Goal: Task Accomplishment & Management: Use online tool/utility

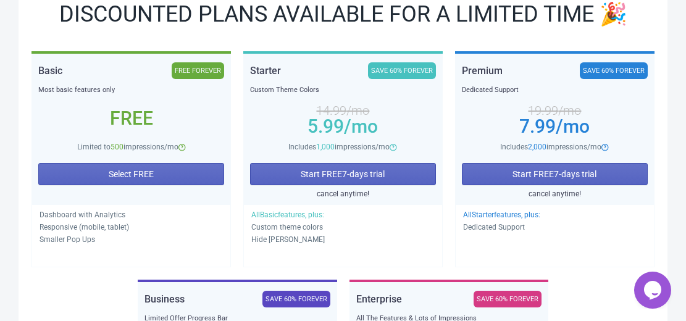
scroll to position [185, 0]
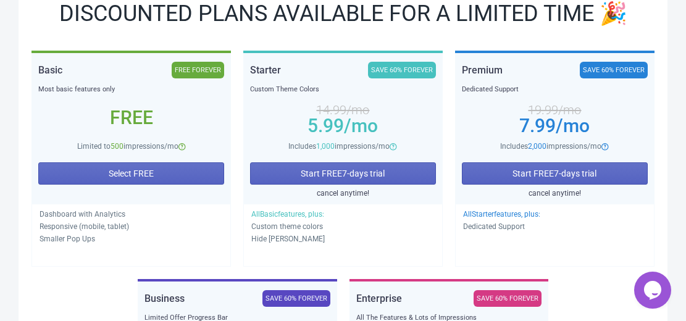
click at [135, 161] on div "Select FREE" at bounding box center [131, 175] width 186 height 47
click at [135, 166] on button "Select FREE" at bounding box center [131, 173] width 186 height 22
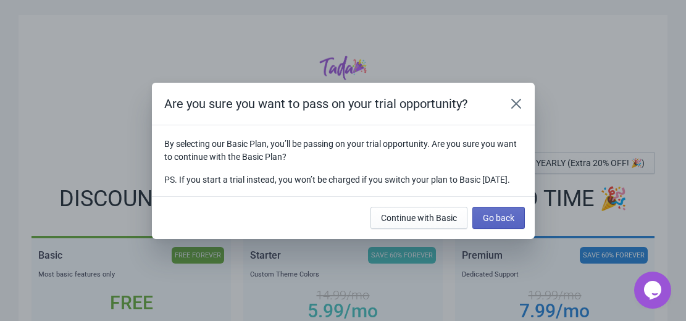
scroll to position [0, 0]
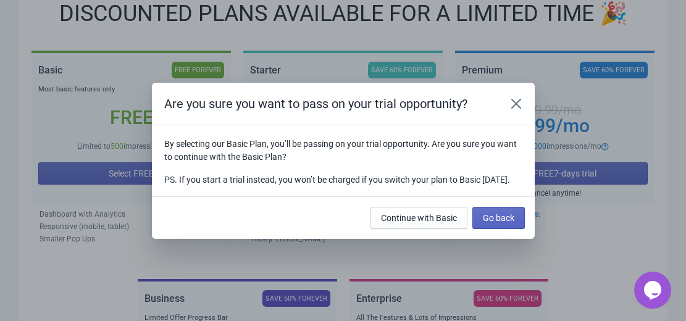
click at [68, 137] on div "Are you sure you want to pass on your trial opportunity? By selecting our Basic…" at bounding box center [343, 161] width 686 height 156
click at [520, 98] on icon "Close" at bounding box center [516, 104] width 12 height 12
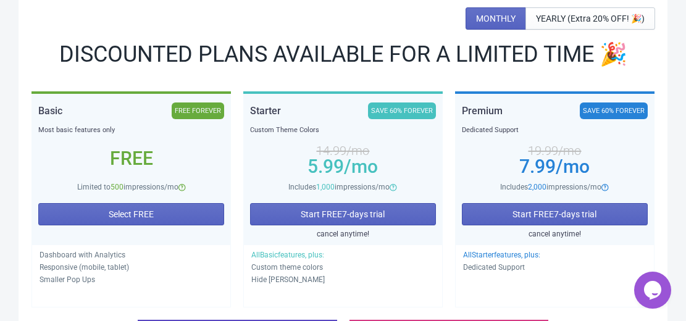
scroll to position [145, 0]
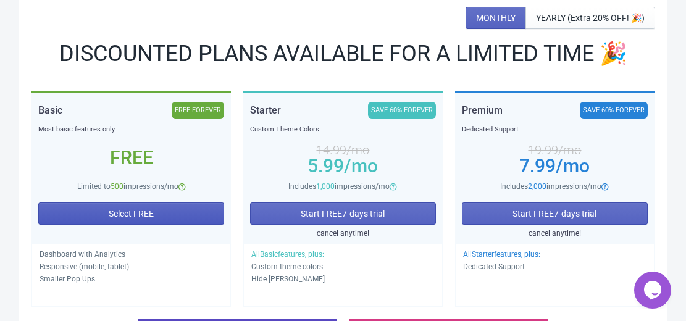
click at [172, 211] on button "Select FREE" at bounding box center [131, 213] width 186 height 22
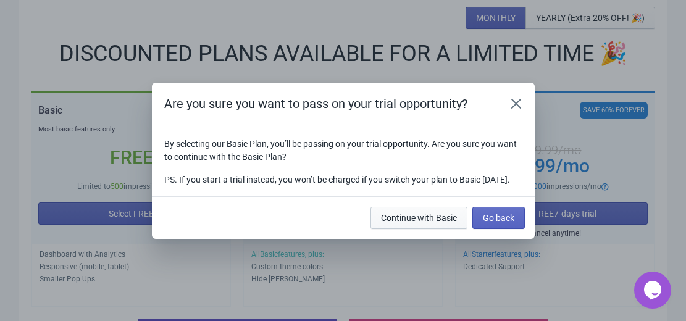
click at [418, 220] on span "Continue with Basic" at bounding box center [419, 218] width 76 height 10
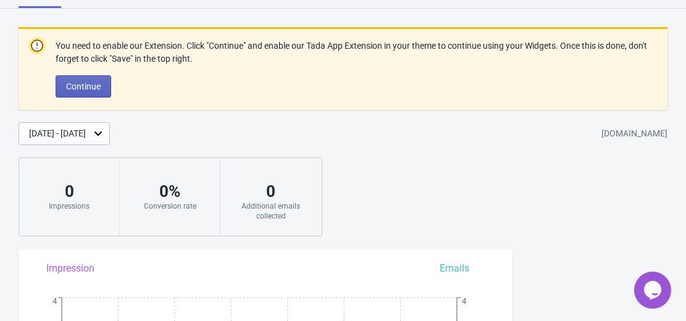
scroll to position [23, 0]
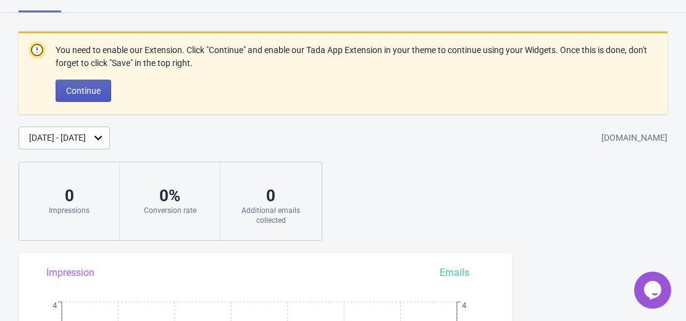
click at [98, 86] on span "Continue" at bounding box center [83, 91] width 35 height 10
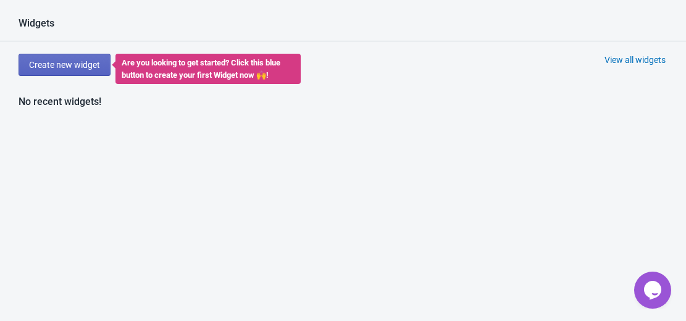
scroll to position [501, 0]
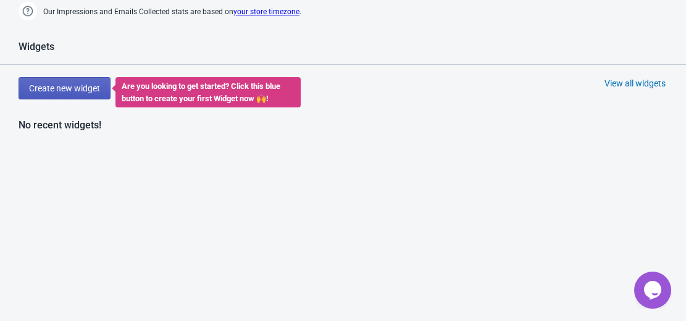
click at [77, 86] on span "Create new widget" at bounding box center [64, 88] width 71 height 10
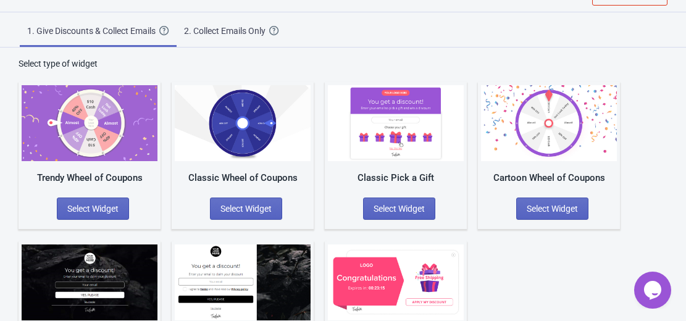
scroll to position [102, 0]
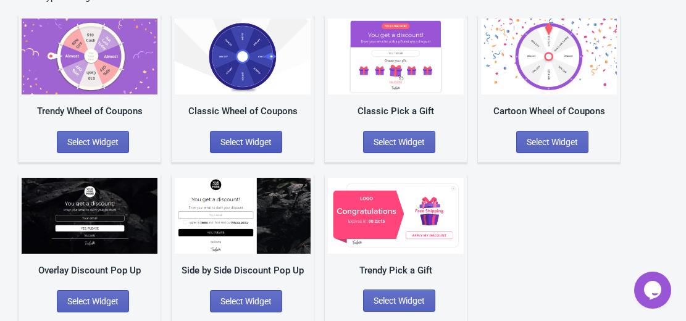
click at [241, 138] on span "Select Widget" at bounding box center [245, 142] width 51 height 10
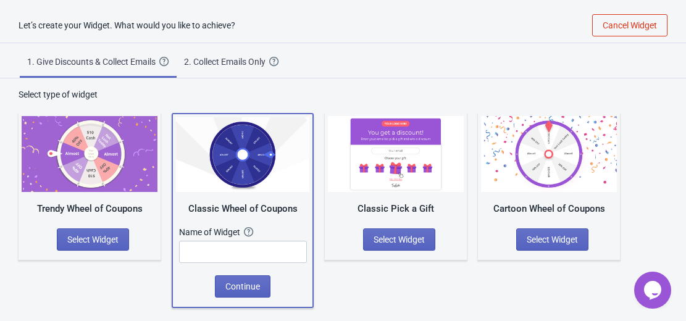
scroll to position [4, 0]
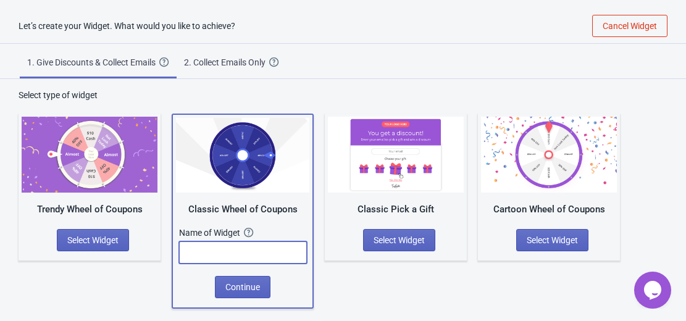
click at [191, 259] on input "text" at bounding box center [243, 252] width 128 height 22
click at [217, 251] on input "Welcom Spin Wheel" at bounding box center [243, 252] width 128 height 22
type input "Welcome Spin Wheel"
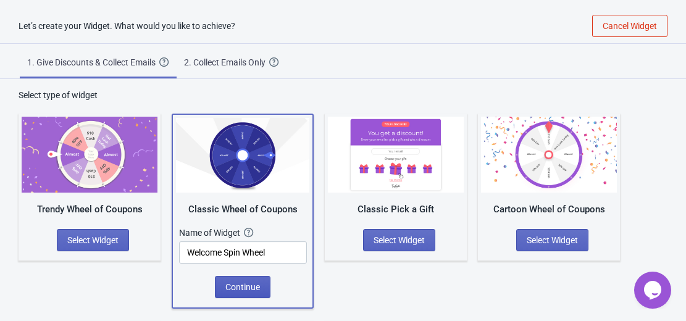
click at [254, 286] on span "Continue" at bounding box center [242, 287] width 35 height 10
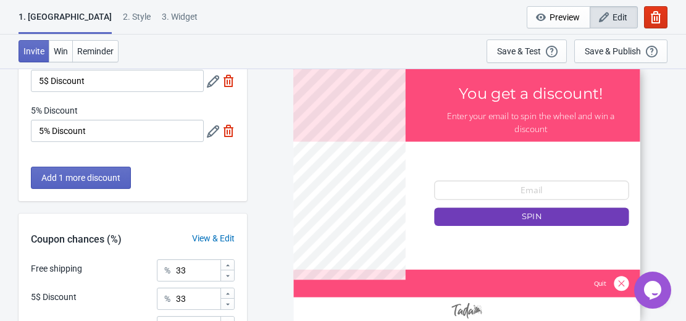
scroll to position [127, 0]
click at [116, 183] on span "Add 1 more discount" at bounding box center [80, 178] width 79 height 10
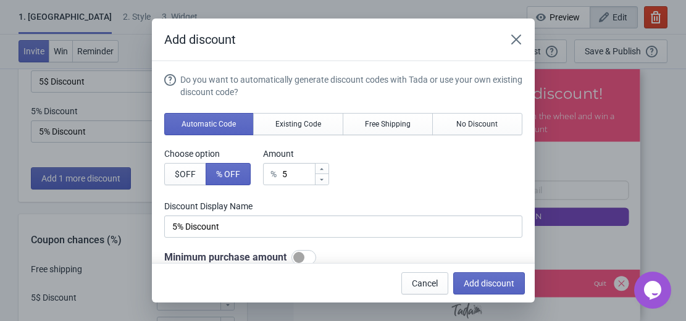
scroll to position [0, 0]
click at [489, 287] on span "Add discount" at bounding box center [489, 283] width 51 height 10
type input "25"
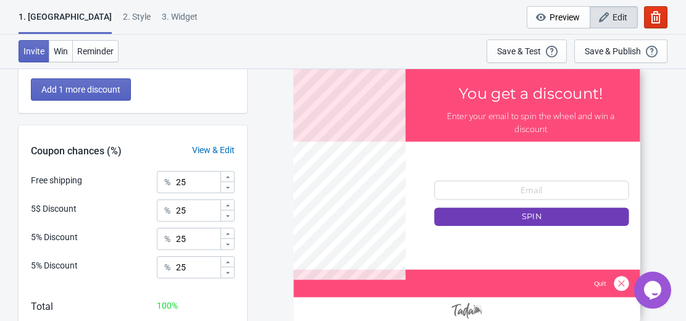
scroll to position [225, 0]
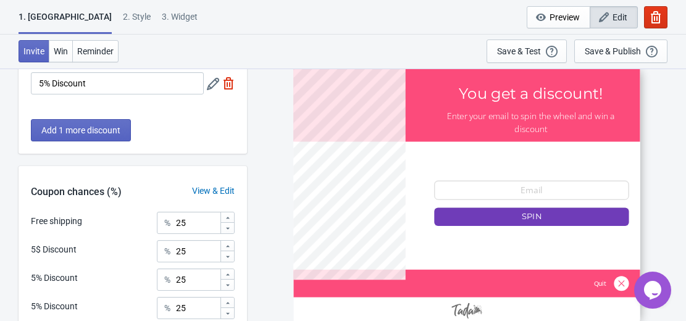
click at [211, 193] on div "View & Edit" at bounding box center [213, 191] width 67 height 13
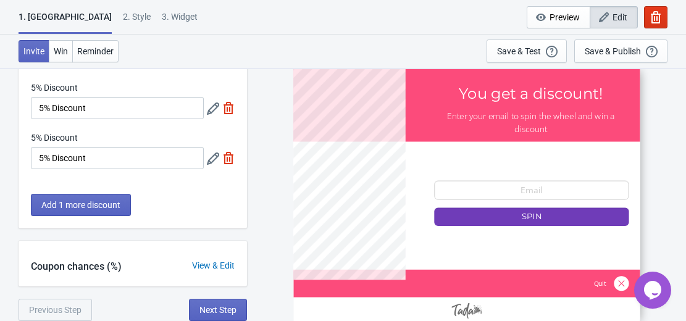
scroll to position [151, 0]
click at [204, 263] on div "View & Edit" at bounding box center [213, 265] width 67 height 13
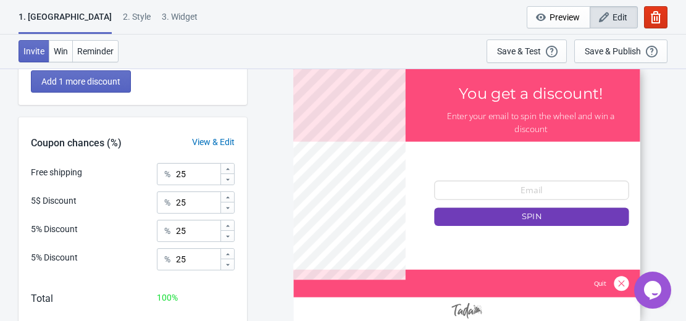
scroll to position [275, 0]
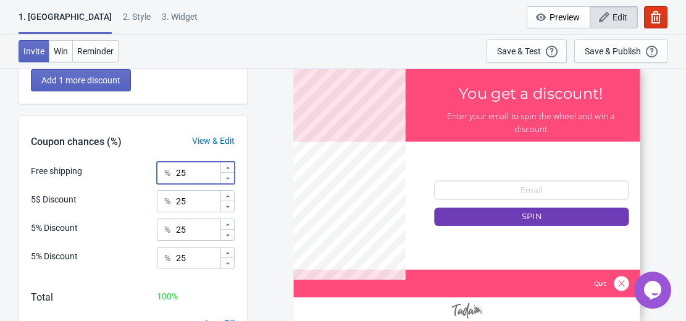
click at [180, 177] on input "25" at bounding box center [197, 173] width 44 height 22
click at [226, 167] on icon at bounding box center [227, 167] width 7 height 7
click at [227, 177] on icon at bounding box center [227, 178] width 7 height 7
type input "25"
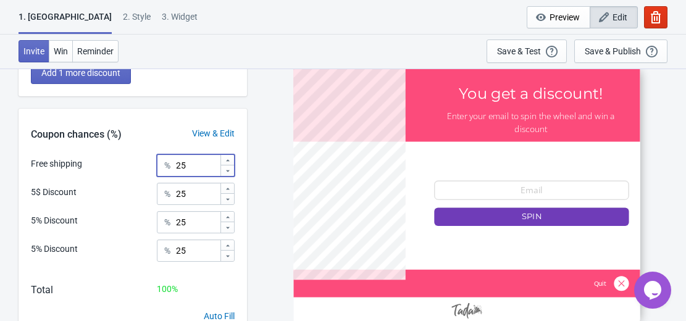
scroll to position [311, 0]
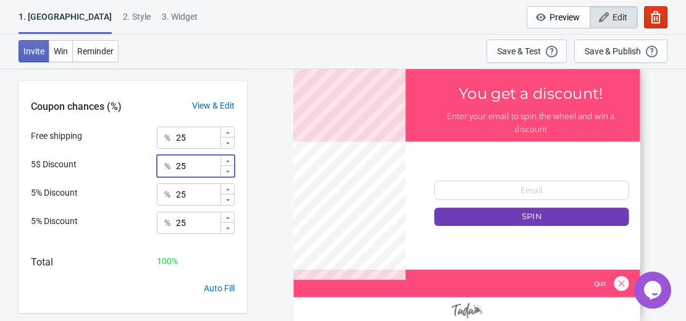
click at [227, 169] on icon at bounding box center [227, 171] width 7 height 7
click at [227, 171] on icon at bounding box center [228, 171] width 4 height 2
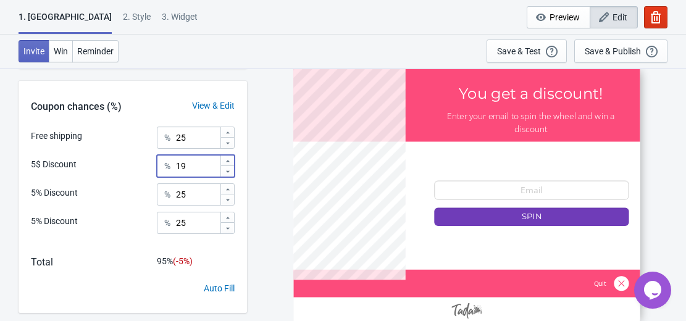
click at [227, 171] on icon at bounding box center [228, 171] width 4 height 2
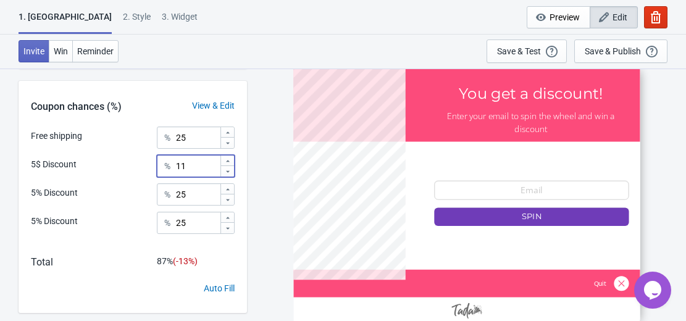
click at [227, 171] on icon at bounding box center [228, 171] width 4 height 2
type input "10"
click at [229, 186] on icon at bounding box center [227, 189] width 7 height 7
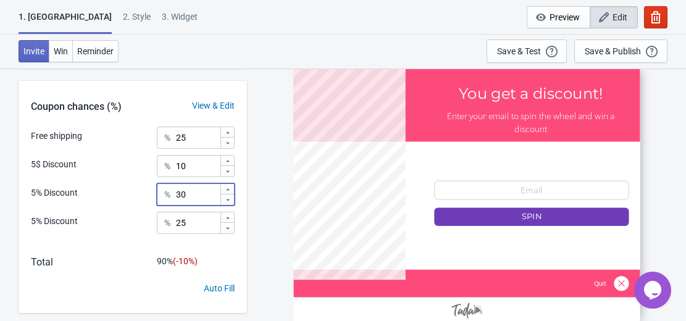
click at [229, 186] on icon at bounding box center [227, 189] width 7 height 7
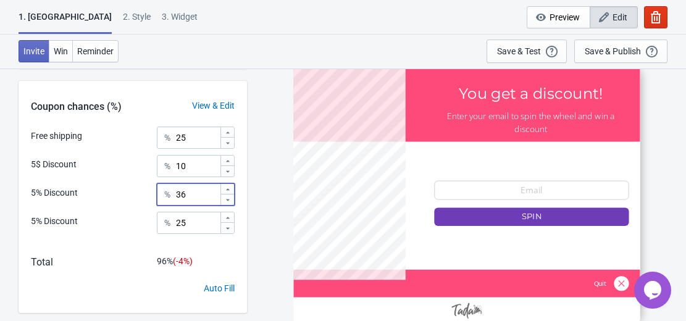
click at [229, 186] on icon at bounding box center [227, 189] width 7 height 7
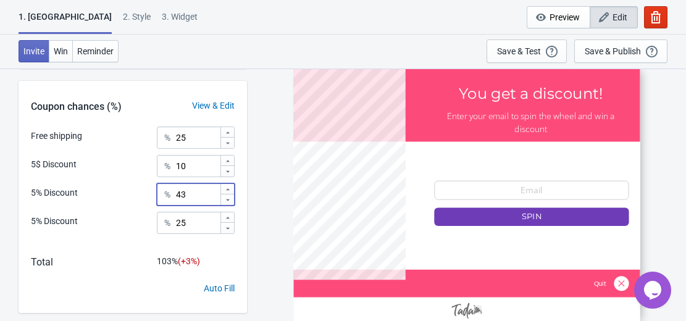
click at [229, 186] on icon at bounding box center [227, 189] width 7 height 7
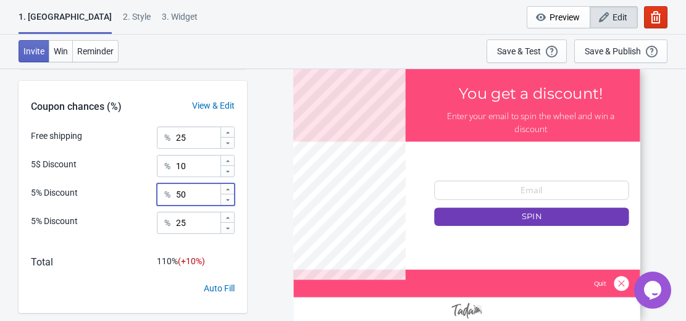
click at [229, 186] on icon at bounding box center [227, 189] width 7 height 7
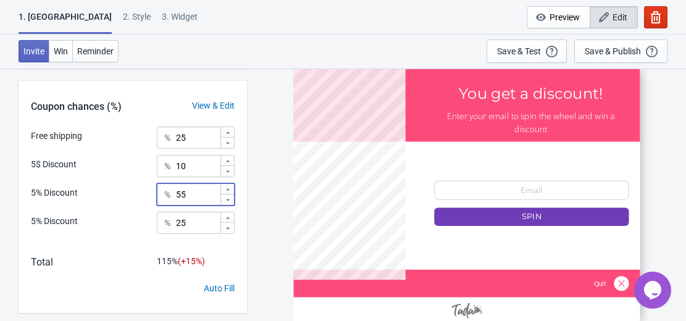
click at [229, 186] on icon at bounding box center [227, 189] width 7 height 7
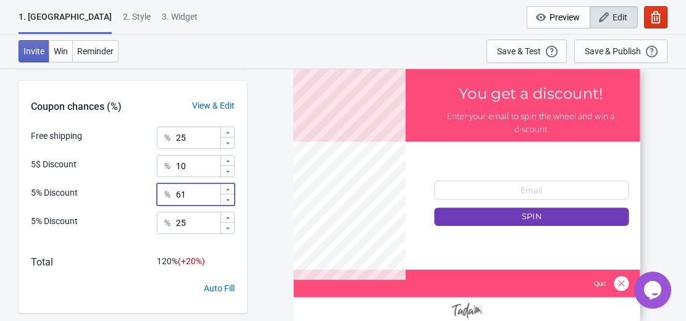
click at [229, 186] on icon at bounding box center [227, 189] width 7 height 7
drag, startPoint x: 229, startPoint y: 186, endPoint x: 232, endPoint y: 201, distance: 15.0
click at [232, 201] on div at bounding box center [227, 194] width 14 height 21
click at [231, 197] on div at bounding box center [227, 199] width 14 height 11
click at [228, 198] on icon at bounding box center [227, 199] width 7 height 7
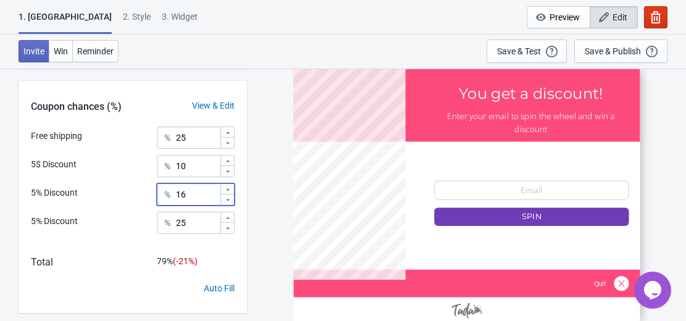
click at [228, 197] on icon at bounding box center [227, 199] width 7 height 7
type input "15"
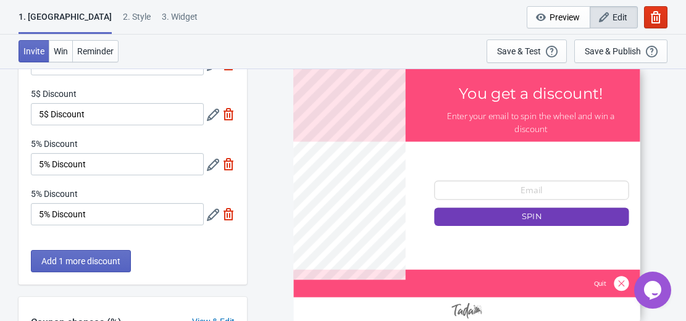
scroll to position [94, 0]
click at [79, 254] on button "Add 1 more discount" at bounding box center [81, 262] width 100 height 22
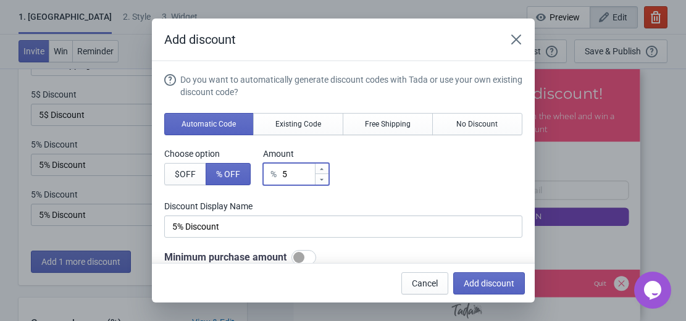
click at [323, 170] on icon at bounding box center [321, 168] width 7 height 7
type input "7"
type input "7% Discount"
click at [323, 170] on icon at bounding box center [321, 168] width 7 height 7
type input "9"
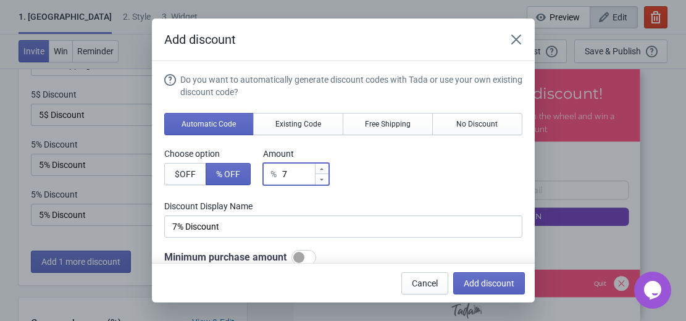
type input "9% Discount"
type input "10"
type input "10% Discount"
click at [323, 170] on icon at bounding box center [321, 168] width 7 height 7
type input "11"
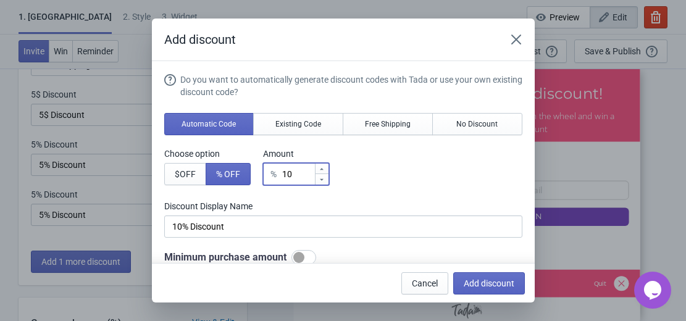
type input "11% Discount"
click at [323, 170] on icon at bounding box center [321, 168] width 7 height 7
type input "13"
type input "13% Discount"
click at [322, 178] on icon at bounding box center [321, 179] width 7 height 7
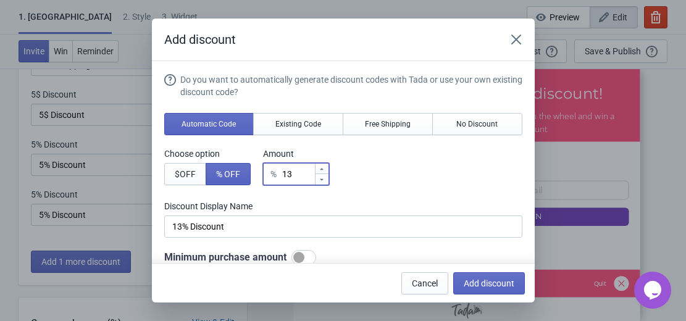
type input "11"
type input "11% Discount"
click at [323, 166] on icon at bounding box center [321, 168] width 7 height 7
type input "13"
type input "13% Discount"
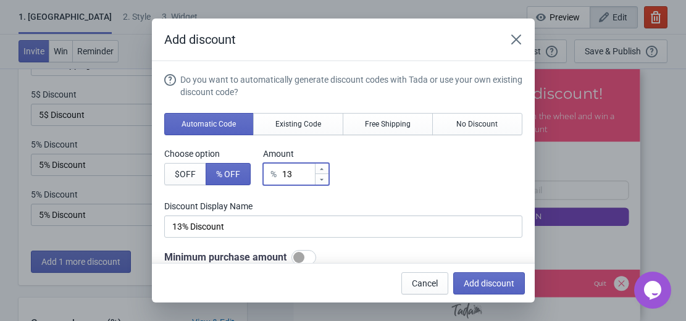
click at [323, 166] on icon at bounding box center [321, 168] width 7 height 7
type input "15"
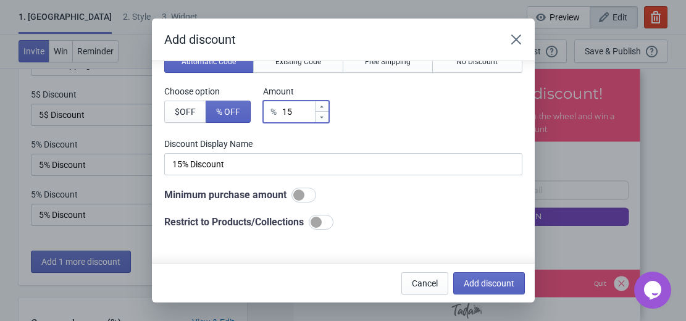
scroll to position [63, 0]
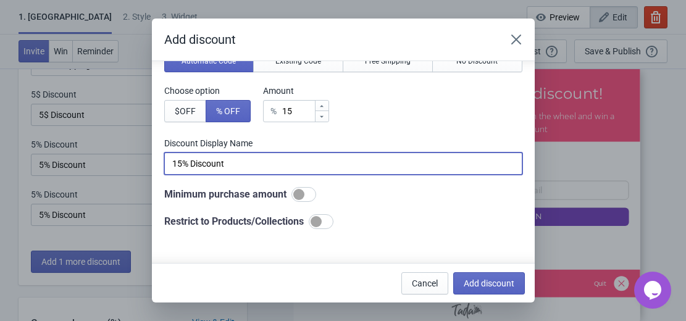
click at [251, 165] on input "15% Discount" at bounding box center [343, 163] width 358 height 22
type input "1"
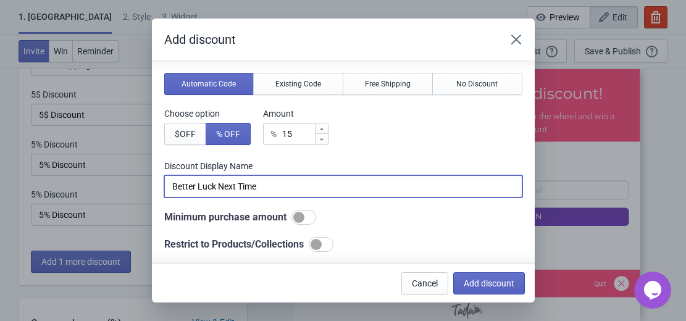
scroll to position [45, 0]
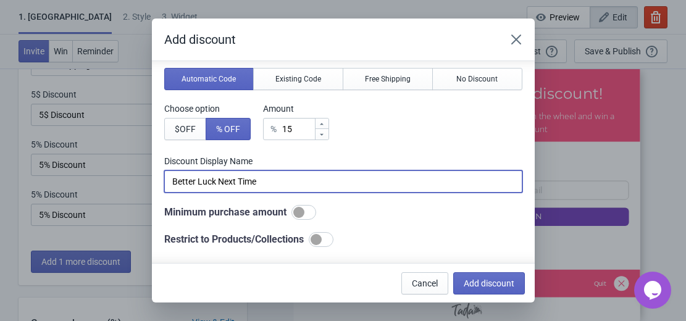
type input "Better Luck Next Time"
click at [323, 122] on icon at bounding box center [321, 123] width 7 height 7
type input "16"
type input "16% Discount"
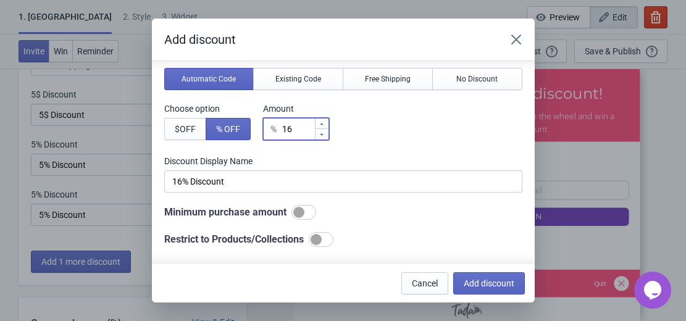
click at [323, 122] on icon at bounding box center [321, 123] width 7 height 7
type input "17"
type input "17% Discount"
click at [323, 122] on icon at bounding box center [321, 123] width 7 height 7
type input "18"
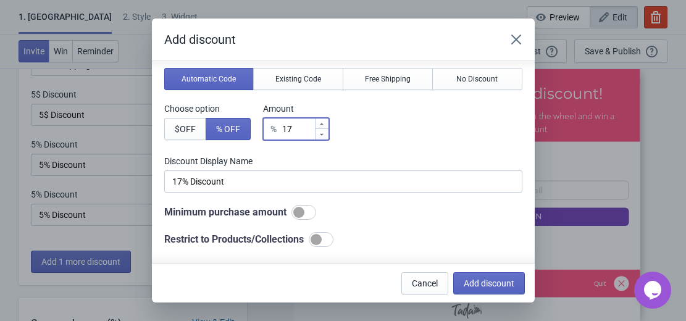
type input "18% Discount"
click at [323, 122] on icon at bounding box center [321, 123] width 7 height 7
type input "19"
type input "19% Discount"
click at [323, 122] on icon at bounding box center [321, 123] width 7 height 7
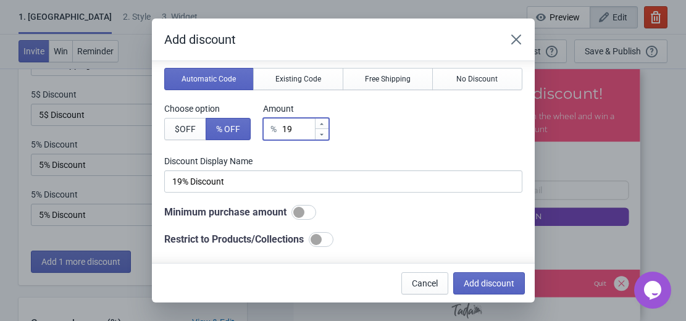
type input "20"
type input "20% Discount"
click at [323, 122] on icon at bounding box center [321, 123] width 7 height 7
type input "21"
type input "21% Discount"
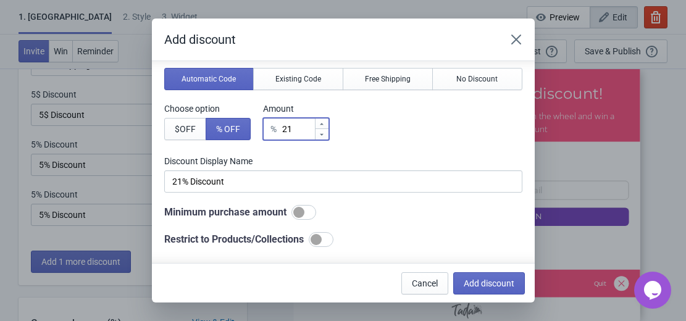
click at [323, 122] on icon at bounding box center [321, 123] width 7 height 7
type input "22"
type input "22% Discount"
click at [323, 122] on icon at bounding box center [321, 123] width 7 height 7
type input "23"
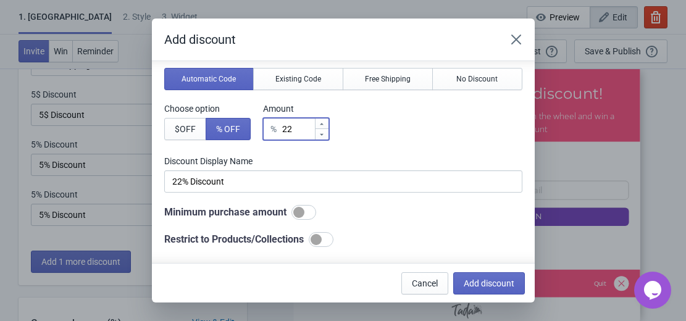
type input "23% Discount"
click at [323, 122] on icon at bounding box center [321, 123] width 7 height 7
type input "24"
type input "24% Discount"
click at [323, 122] on icon at bounding box center [321, 123] width 7 height 7
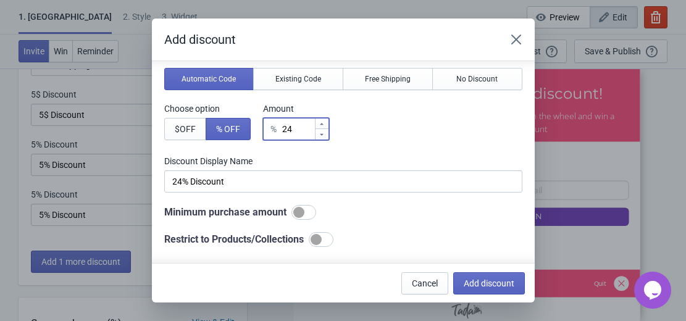
type input "25"
type input "25% Discount"
click at [323, 122] on icon at bounding box center [321, 123] width 7 height 7
type input "26"
type input "26% Discount"
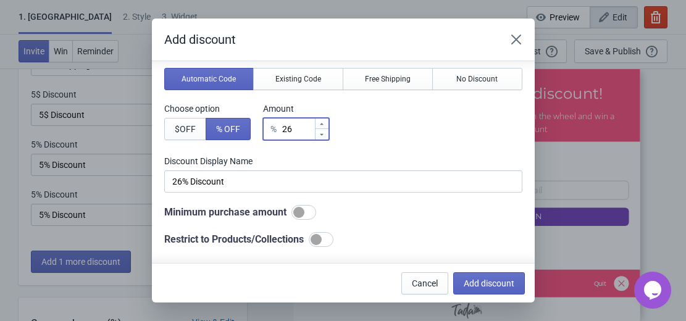
type input "27"
type input "27% Discount"
click at [323, 122] on icon at bounding box center [321, 123] width 7 height 7
type input "28"
type input "28% Discount"
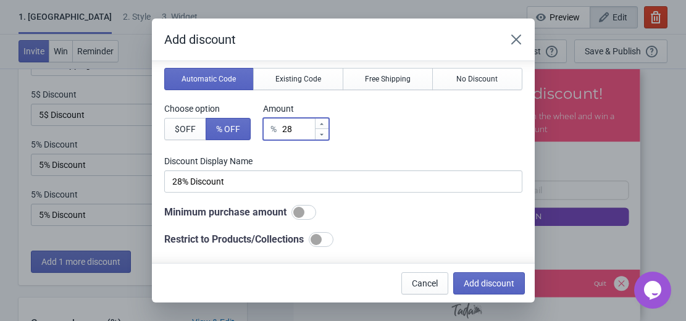
click at [323, 122] on icon at bounding box center [321, 123] width 7 height 7
type input "29"
type input "29% Discount"
click at [323, 122] on icon at bounding box center [321, 123] width 7 height 7
type input "30"
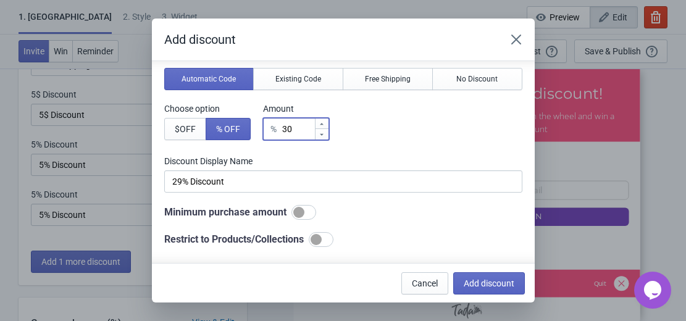
type input "30% Discount"
click at [323, 122] on icon at bounding box center [321, 123] width 7 height 7
type input "31"
type input "31% Discount"
type input "32"
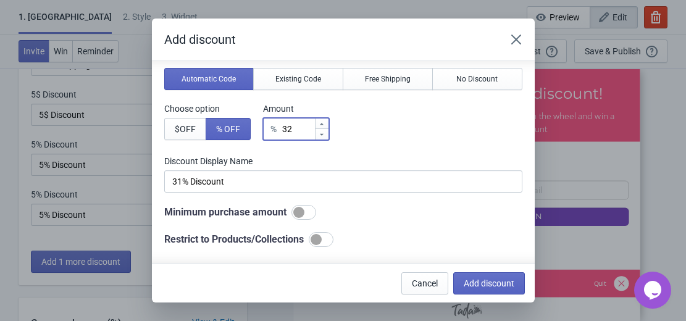
type input "32% Discount"
click at [323, 122] on icon at bounding box center [321, 123] width 7 height 7
type input "33"
type input "33% Discount"
click at [323, 122] on icon at bounding box center [321, 123] width 7 height 7
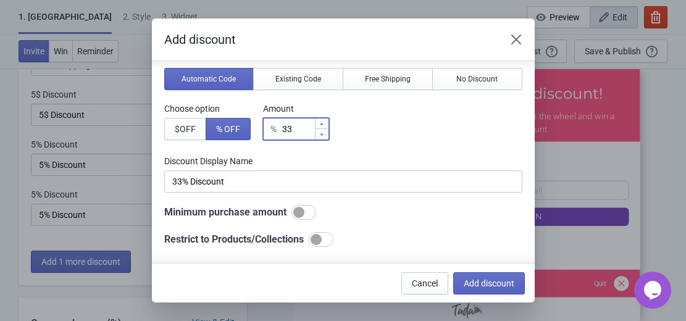
type input "34"
type input "34% Discount"
click at [323, 122] on icon at bounding box center [321, 123] width 7 height 7
type input "36"
type input "36% Discount"
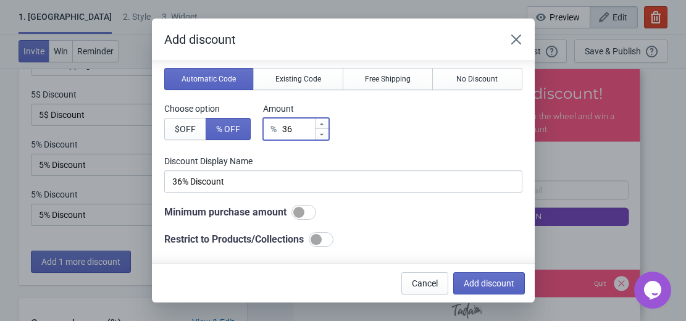
type input "37"
type input "37% Discount"
type input "38"
type input "38% Discount"
type input "39"
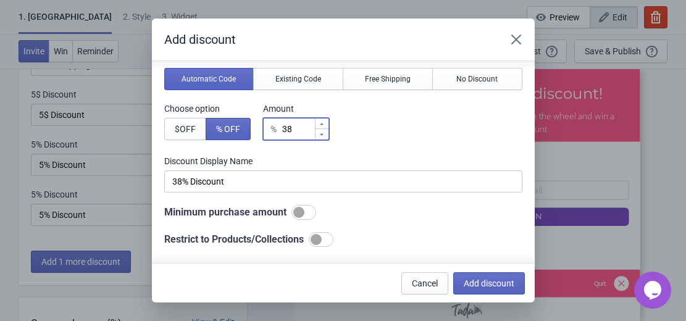
type input "39% Discount"
type input "40"
type input "40% Discount"
type input "41"
type input "41% Discount"
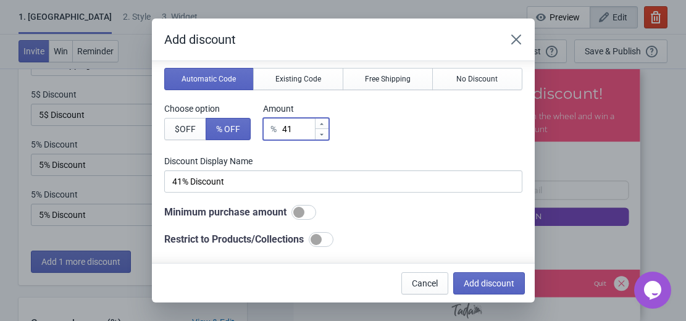
type input "42"
type input "42% Discount"
drag, startPoint x: 323, startPoint y: 122, endPoint x: 325, endPoint y: 135, distance: 13.0
click at [325, 135] on div at bounding box center [322, 129] width 14 height 21
type input "43"
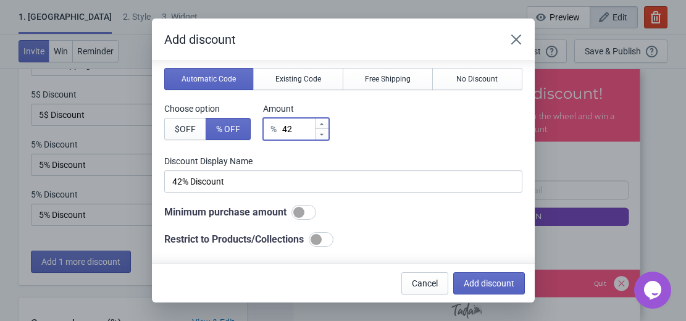
type input "43% Discount"
type input "42"
type input "42% Discount"
type input "41"
type input "41% Discount"
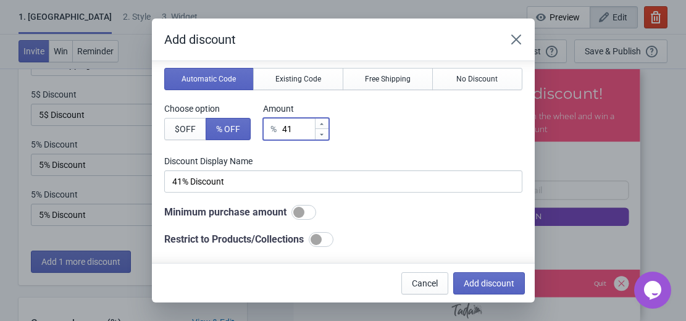
type input "40"
type input "40% Discount"
type input "39"
type input "39% Discount"
type input "38"
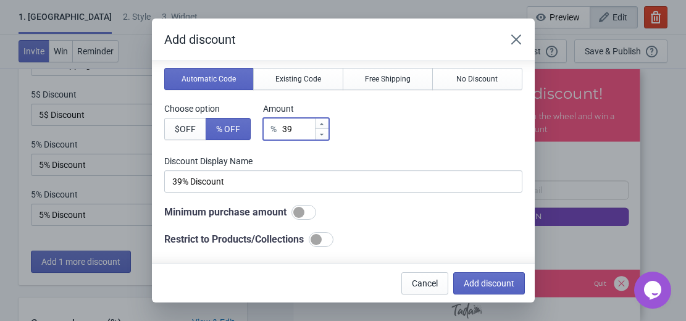
type input "38% Discount"
type input "37"
type input "37% Discount"
type input "36"
type input "36% Discount"
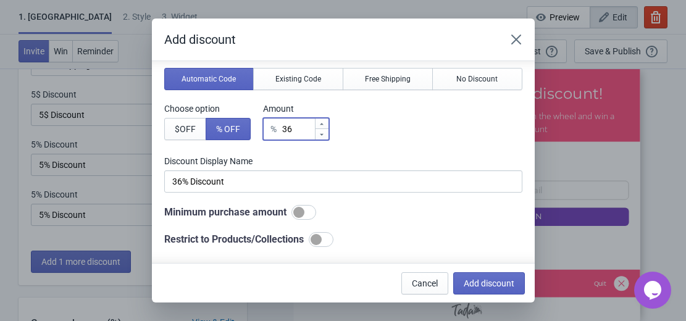
type input "35"
type input "35% Discount"
type input "34"
type input "34% Discount"
type input "33"
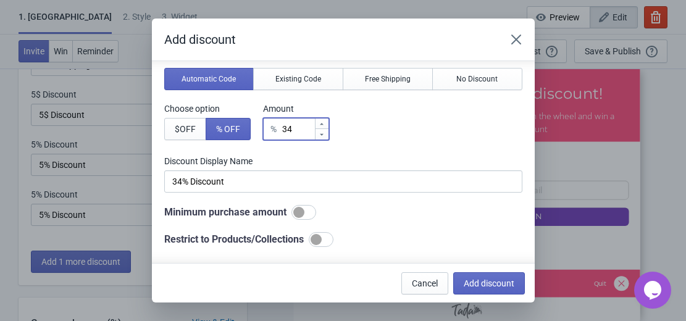
type input "33% Discount"
type input "32"
type input "32% Discount"
type input "31"
type input "31% Discount"
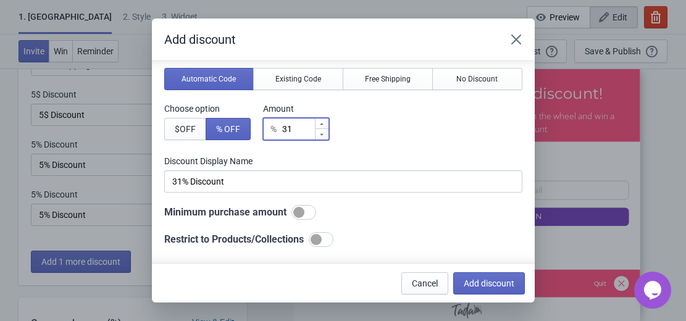
type input "30"
type input "30% Discount"
type input "29"
type input "29% Discount"
type input "28"
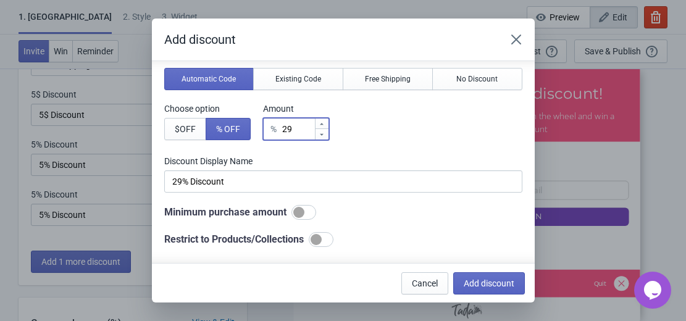
type input "28% Discount"
type input "27"
type input "27% Discount"
type input "26"
type input "26% Discount"
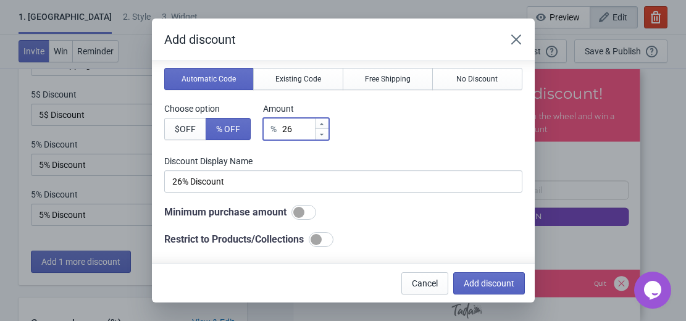
type input "25"
type input "25% Discount"
type input "24"
type input "24% Discount"
type input "23"
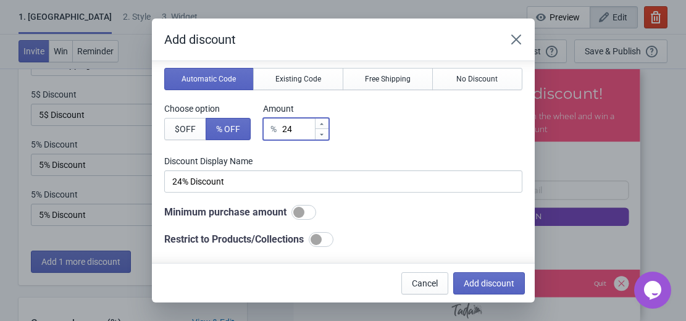
type input "23% Discount"
type input "22"
type input "22% Discount"
type input "21"
type input "21% Discount"
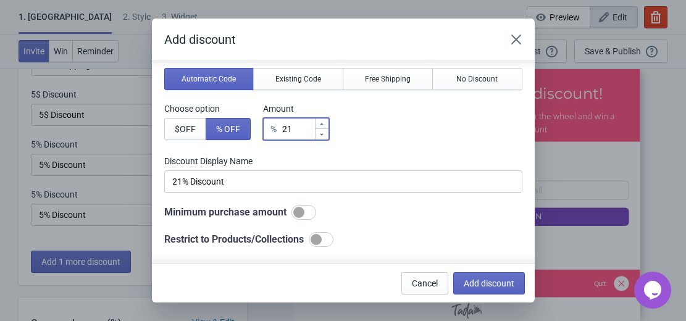
type input "20"
type input "20% Discount"
type input "19"
type input "19% Discount"
type input "18"
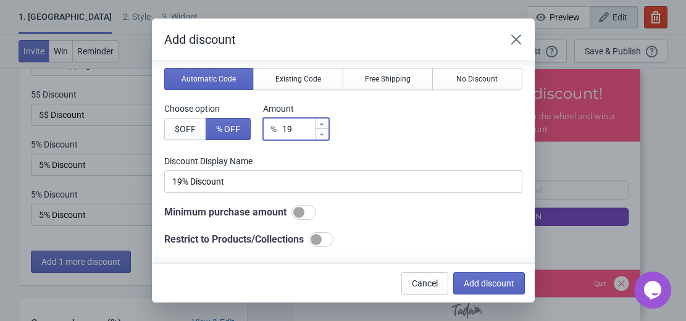
type input "18% Discount"
type input "17"
type input "17% Discount"
type input "16"
type input "16% Discount"
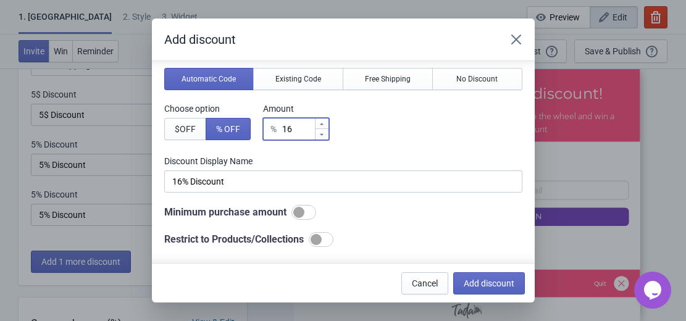
type input "15"
type input "15% Discount"
type input "14"
type input "14% Discount"
type input "13"
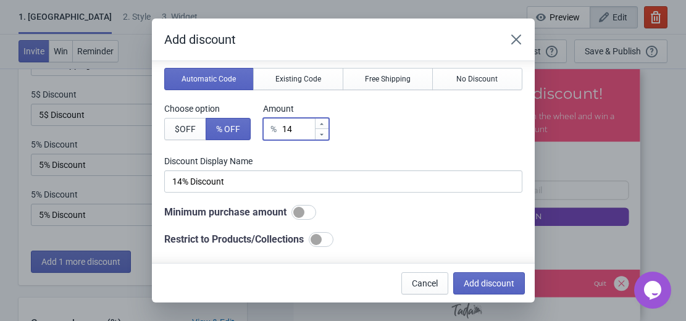
type input "13% Discount"
type input "12"
type input "12% Discount"
type input "11"
type input "11% Discount"
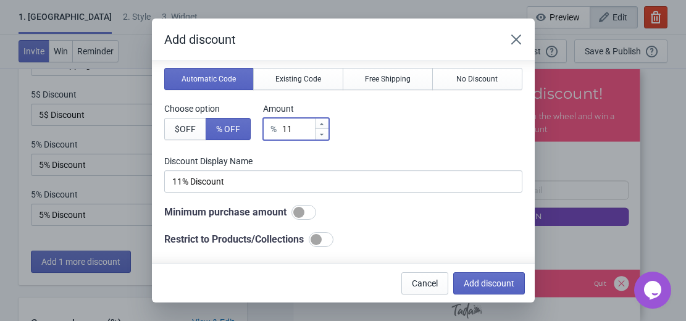
type input "10"
type input "10% Discount"
type input "9"
type input "9% Discount"
type input "8"
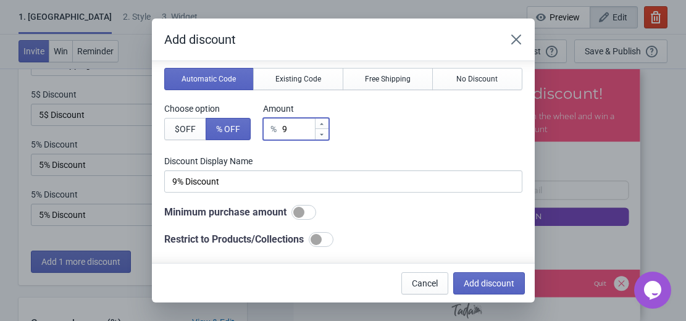
type input "8% Discount"
type input "7"
type input "7% Discount"
type input "6"
type input "6% Discount"
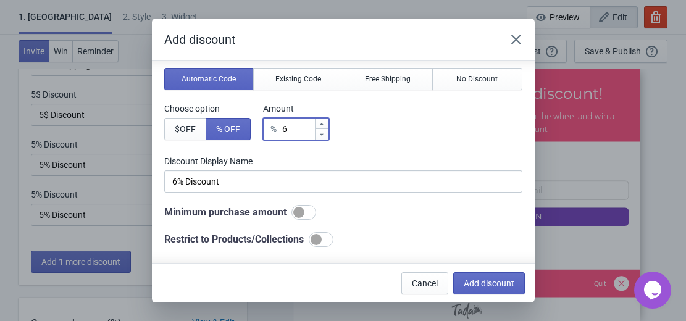
type input "5"
type input "5% Discount"
type input "4"
type input "4% Discount"
type input "3"
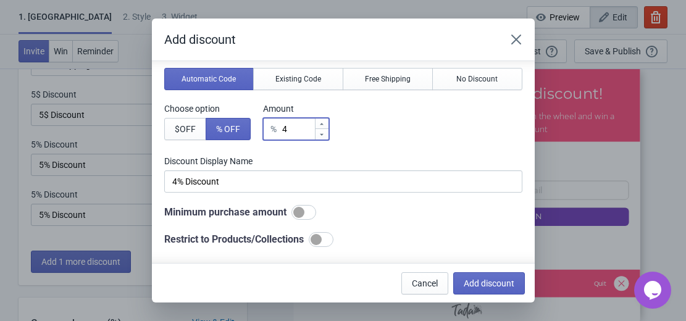
type input "3% Discount"
type input "2"
type input "2% Discount"
click at [325, 135] on icon at bounding box center [321, 134] width 7 height 7
type input "1"
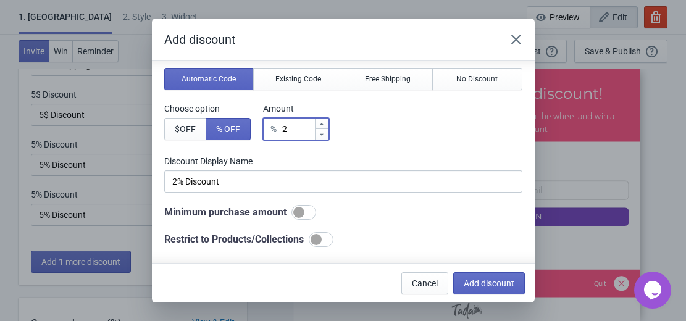
type input "1% Discount"
click at [325, 135] on icon at bounding box center [321, 134] width 7 height 7
type input "1"
type input "1% Discount"
click at [325, 135] on icon at bounding box center [321, 134] width 7 height 7
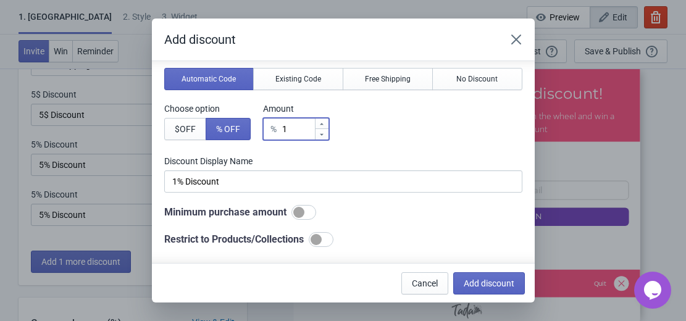
type input "1"
type input "1% Discount"
click at [325, 135] on icon at bounding box center [321, 134] width 7 height 7
type input "0"
type input "0% Discount"
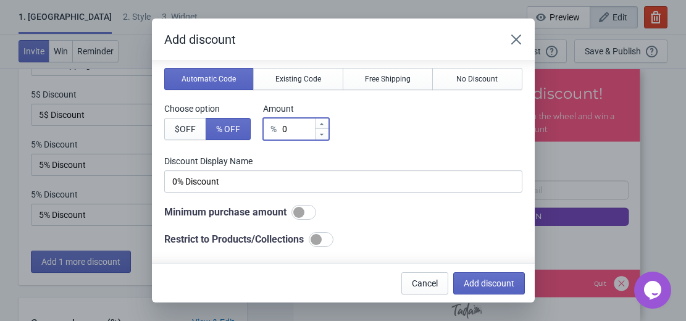
type input "1"
type input "1% Discount"
click at [323, 133] on icon at bounding box center [321, 134] width 7 height 7
type input "1"
type input "1% Discount"
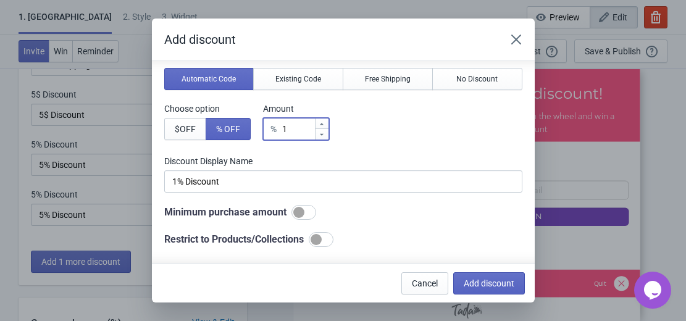
click at [323, 133] on icon at bounding box center [321, 134] width 7 height 7
type input "0"
type input "0% Discount"
type input "1"
type input "1% Discount"
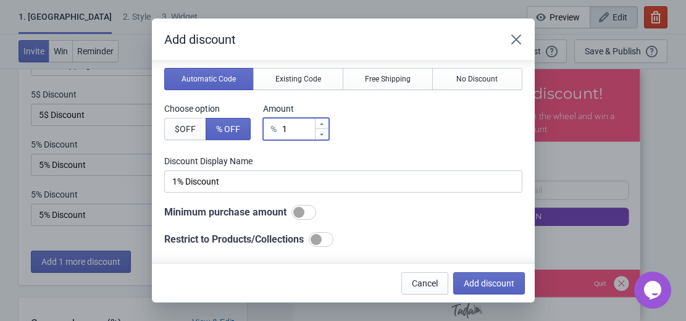
click at [323, 133] on icon at bounding box center [321, 134] width 7 height 7
type input "1"
type input "1% Discount"
click at [323, 133] on icon at bounding box center [321, 134] width 7 height 7
type input "1"
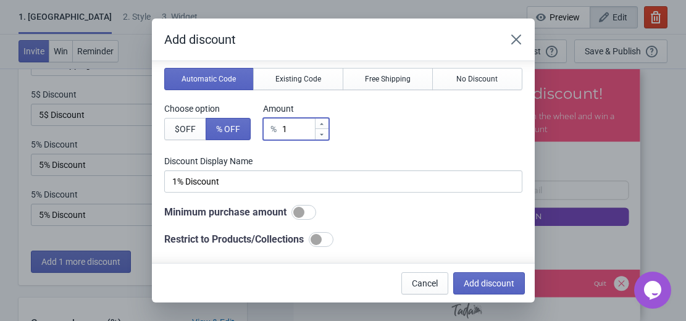
type input "1% Discount"
click at [323, 133] on icon at bounding box center [321, 134] width 7 height 7
type input "1"
type input "1% Discount"
click at [323, 133] on icon at bounding box center [321, 134] width 7 height 7
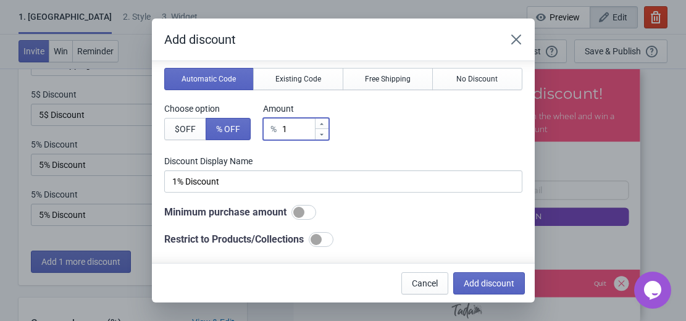
type input "0"
type input "0% Discount"
type input "1"
type input "1% Discount"
click at [325, 119] on div at bounding box center [322, 124] width 14 height 10
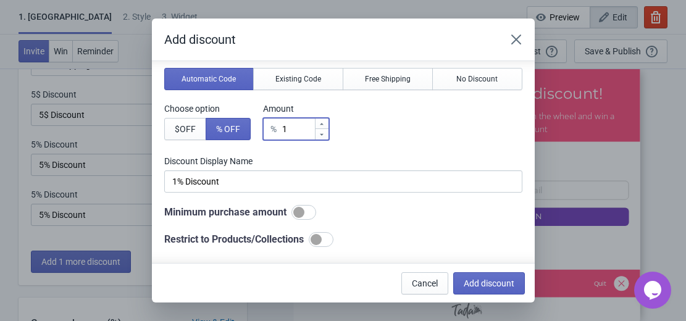
type input "2"
type input "2% Discount"
click at [325, 119] on div at bounding box center [322, 124] width 14 height 10
type input "3"
type input "3% Discount"
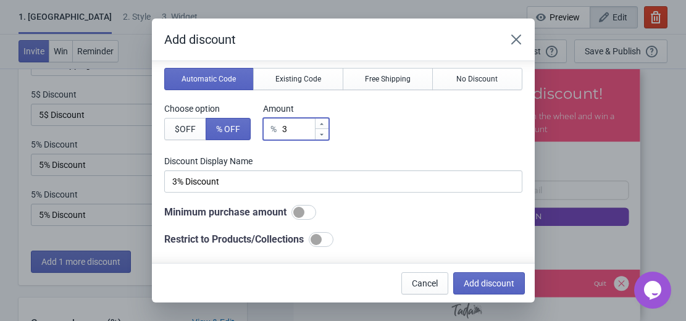
click at [325, 119] on div at bounding box center [322, 124] width 14 height 10
type input "4"
type input "4% Discount"
click at [325, 119] on div at bounding box center [322, 124] width 14 height 10
type input "5"
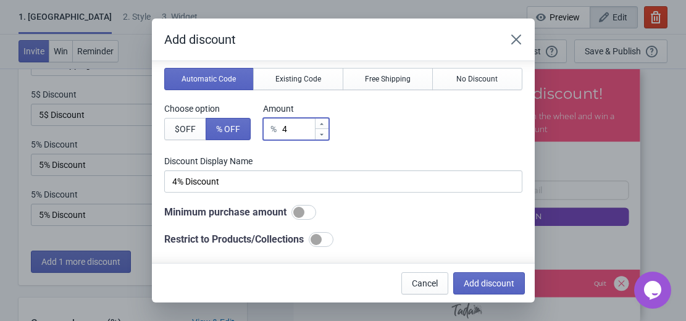
type input "5% Discount"
click at [325, 119] on div at bounding box center [322, 124] width 14 height 10
type input "6"
type input "6% Discount"
click at [325, 119] on div at bounding box center [322, 124] width 14 height 10
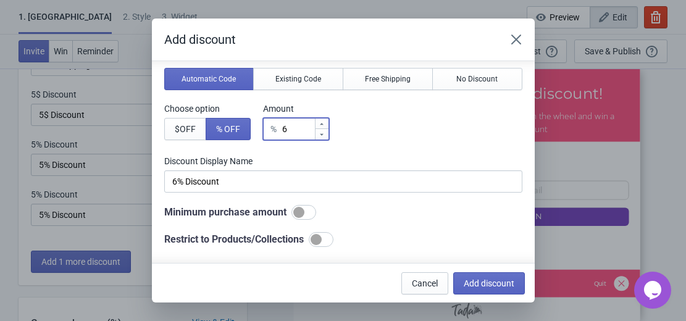
type input "7"
type input "7% Discount"
click at [325, 119] on div at bounding box center [322, 124] width 14 height 10
type input "8"
type input "8% Discount"
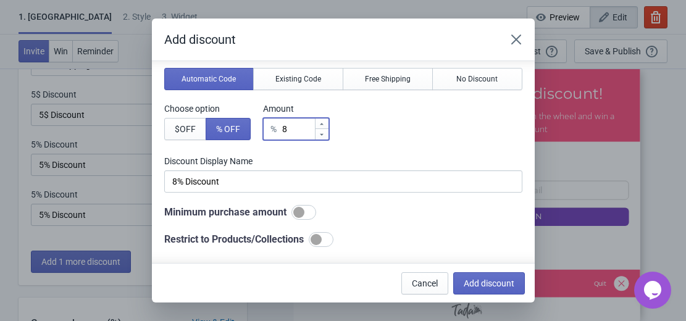
click at [325, 119] on div at bounding box center [322, 124] width 14 height 10
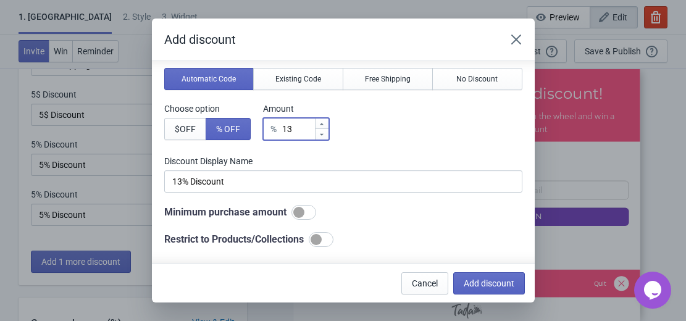
click at [325, 119] on div at bounding box center [322, 124] width 14 height 10
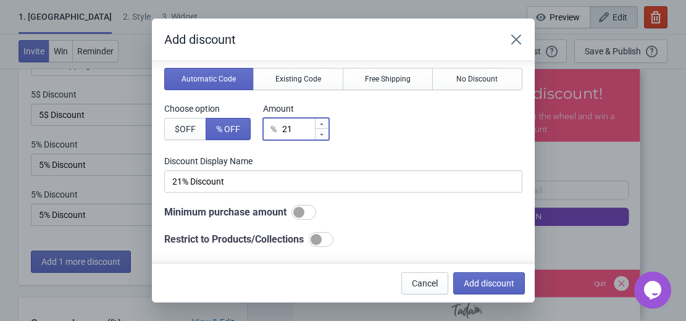
click at [325, 119] on div at bounding box center [322, 124] width 14 height 10
click at [324, 131] on icon at bounding box center [321, 134] width 7 height 7
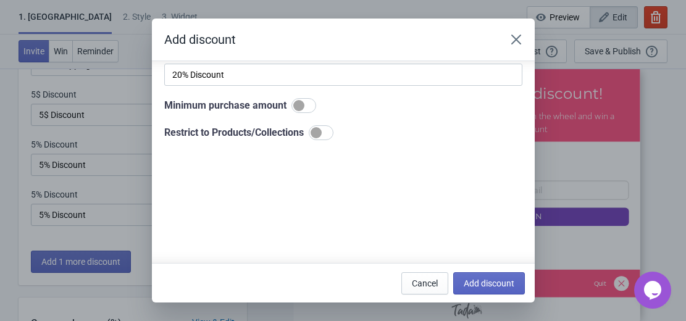
scroll to position [154, 0]
click at [311, 102] on div at bounding box center [303, 103] width 25 height 15
